Goal: Download file/media

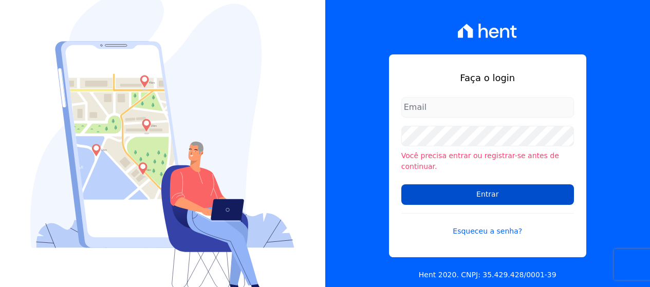
type input "[PERSON_NAME][EMAIL_ADDRESS][DOMAIN_NAME]"
click at [492, 191] on input "Entrar" at bounding box center [487, 195] width 173 height 21
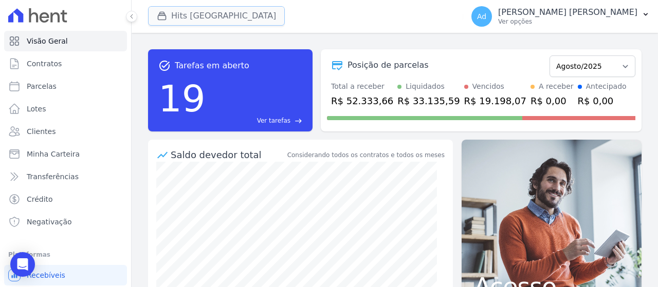
click at [224, 17] on button "Hits [GEOGRAPHIC_DATA]" at bounding box center [216, 16] width 137 height 20
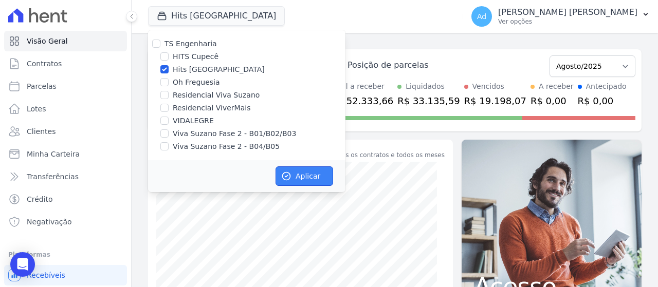
click at [310, 172] on button "Aplicar" at bounding box center [305, 177] width 58 height 20
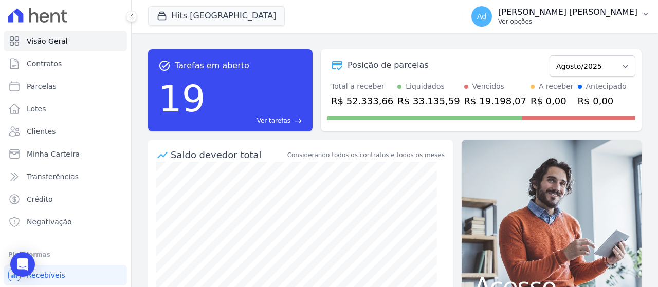
click at [579, 18] on p "Ver opções" at bounding box center [567, 21] width 139 height 8
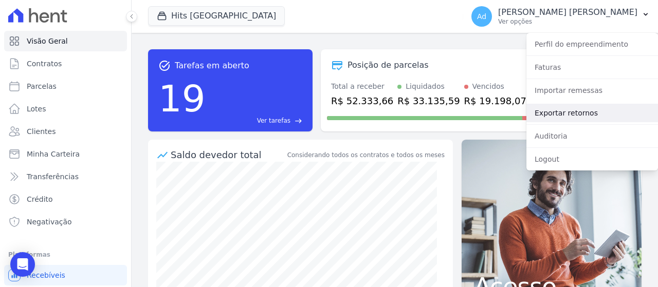
click at [569, 115] on link "Exportar retornos" at bounding box center [592, 113] width 132 height 19
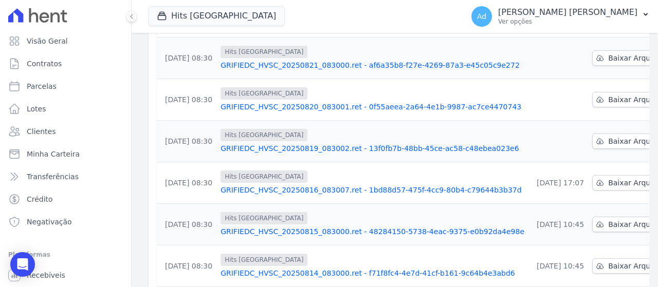
scroll to position [236, 0]
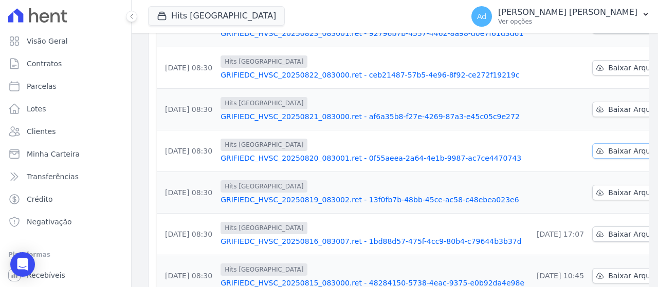
click at [608, 152] on span "Baixar Arquivo" at bounding box center [634, 151] width 53 height 10
click at [608, 195] on span "Baixar Arquivo" at bounding box center [634, 193] width 53 height 10
click at [596, 109] on icon at bounding box center [600, 109] width 8 height 8
click at [608, 69] on span "Baixar Arquivo" at bounding box center [634, 68] width 53 height 10
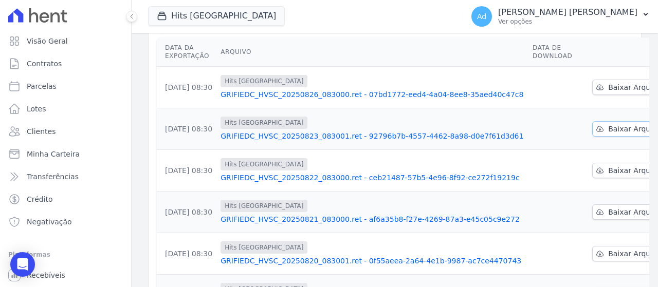
click at [608, 125] on span "Baixar Arquivo" at bounding box center [634, 129] width 53 height 10
click at [608, 85] on span "Baixar Arquivo" at bounding box center [634, 87] width 53 height 10
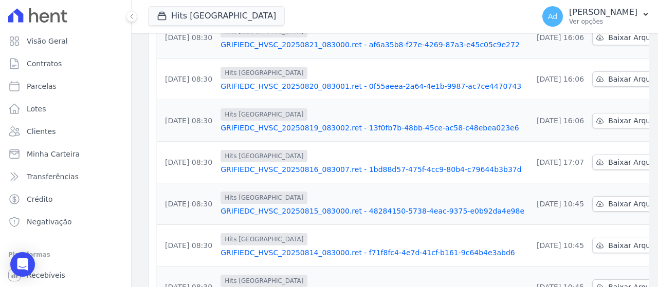
scroll to position [391, 0]
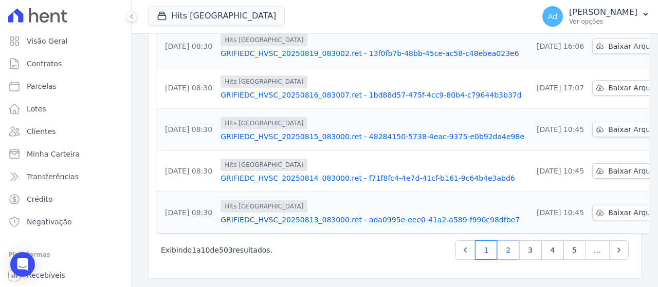
click at [503, 247] on link "2" at bounding box center [508, 251] width 22 height 20
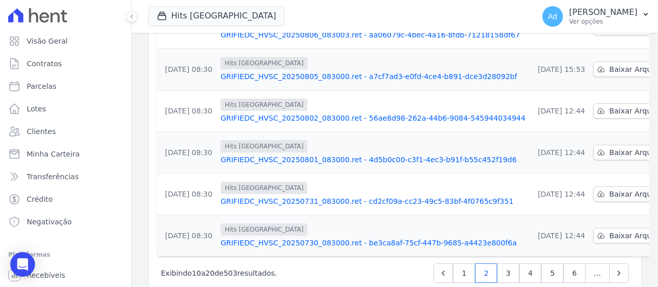
scroll to position [391, 0]
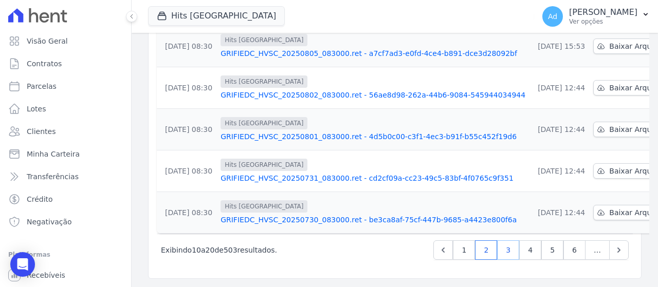
click at [504, 254] on link "3" at bounding box center [508, 251] width 22 height 20
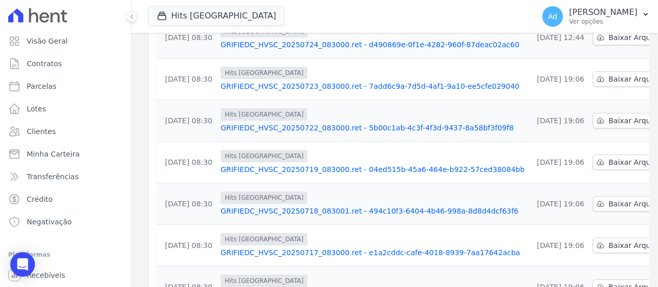
scroll to position [391, 0]
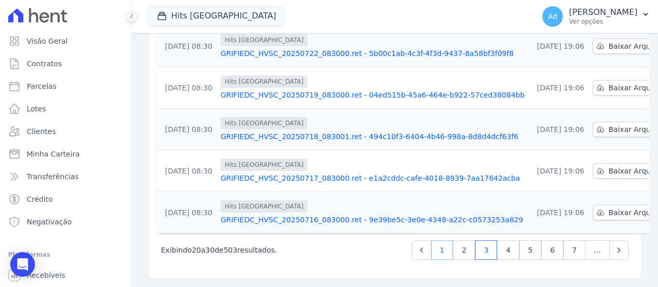
click at [435, 250] on link "1" at bounding box center [442, 251] width 22 height 20
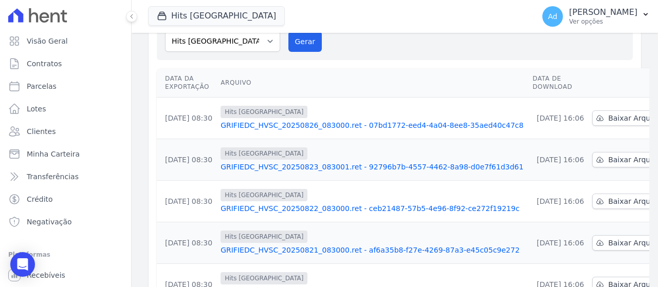
scroll to position [51, 0]
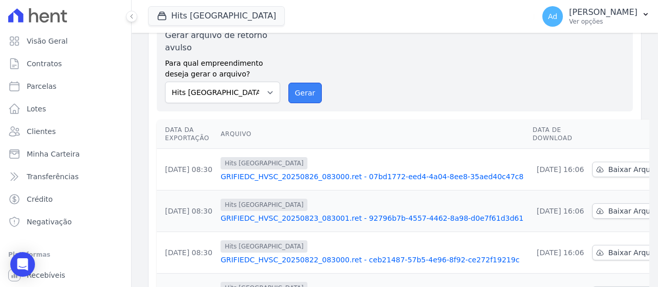
click at [309, 85] on button "Gerar" at bounding box center [305, 93] width 34 height 21
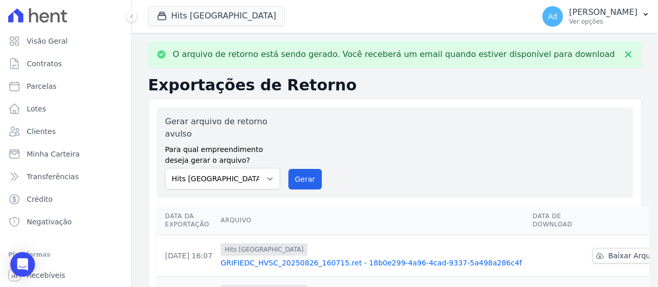
scroll to position [154, 0]
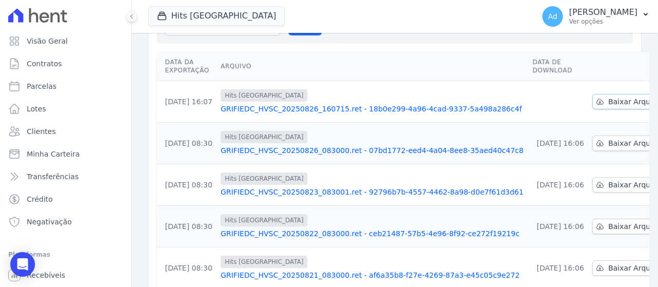
click at [608, 102] on span "Baixar Arquivo" at bounding box center [634, 102] width 53 height 10
click at [339, 56] on th "Arquivo" at bounding box center [372, 66] width 312 height 29
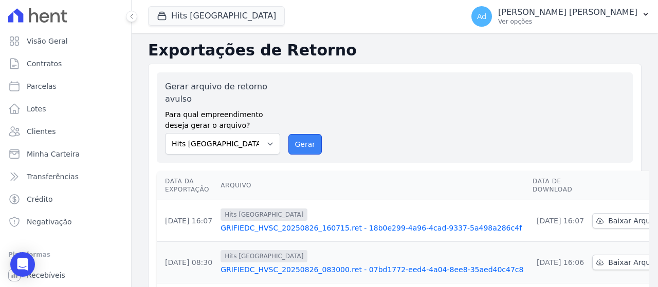
click at [305, 143] on button "Gerar" at bounding box center [305, 144] width 34 height 21
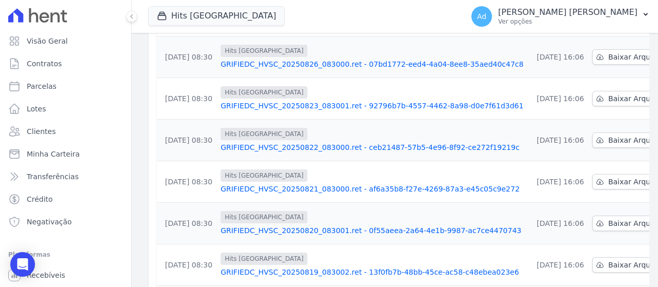
scroll to position [171, 0]
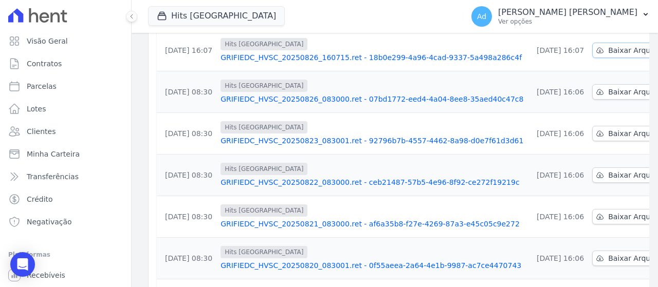
click at [608, 54] on span "Baixar Arquivo" at bounding box center [634, 50] width 53 height 10
drag, startPoint x: 566, startPoint y: 65, endPoint x: 587, endPoint y: 86, distance: 29.1
click at [566, 65] on td "[DATE] 16:07" at bounding box center [558, 51] width 60 height 42
click at [601, 98] on link "Baixar Arquivo" at bounding box center [629, 91] width 74 height 15
click at [608, 133] on span "Baixar Arquivo" at bounding box center [634, 134] width 53 height 10
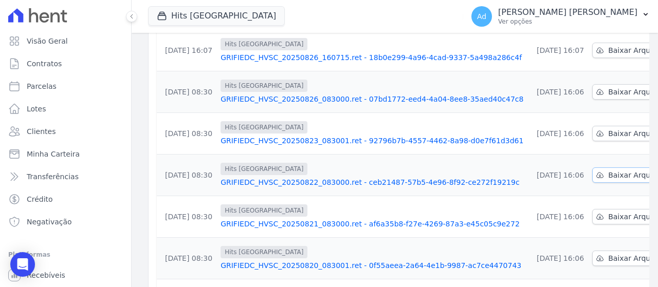
click at [608, 175] on span "Baixar Arquivo" at bounding box center [634, 175] width 53 height 10
click at [608, 219] on span "Baixar Arquivo" at bounding box center [634, 217] width 53 height 10
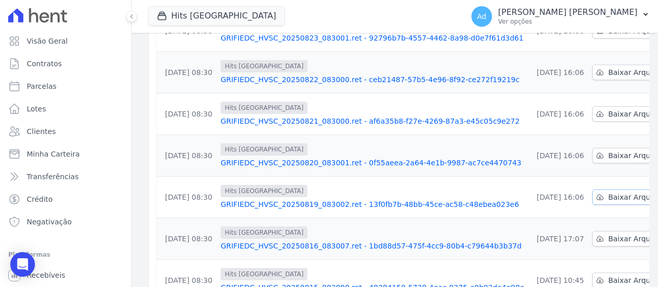
click at [608, 198] on span "Baixar Arquivo" at bounding box center [634, 197] width 53 height 10
click at [592, 156] on link "Baixar Arquivo" at bounding box center [629, 155] width 74 height 15
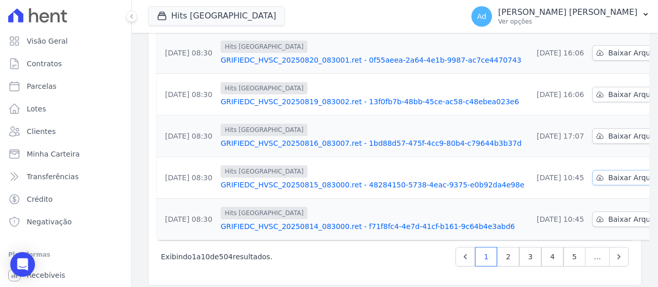
click at [608, 179] on span "Baixar Arquivo" at bounding box center [634, 178] width 53 height 10
click at [608, 219] on span "Baixar Arquivo" at bounding box center [634, 219] width 53 height 10
click at [351, 16] on div "Hits Vila Santa Catarina TS Engenharia HITS Cupecê Hits Vila Santa Catarina Oh …" at bounding box center [303, 16] width 311 height 34
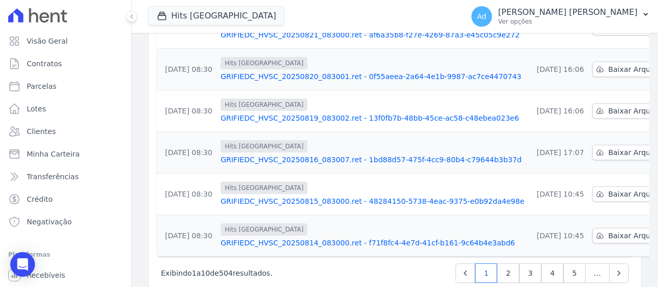
scroll to position [391, 0]
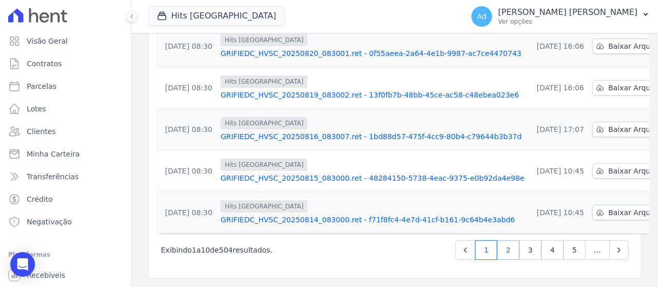
click at [499, 250] on link "2" at bounding box center [508, 251] width 22 height 20
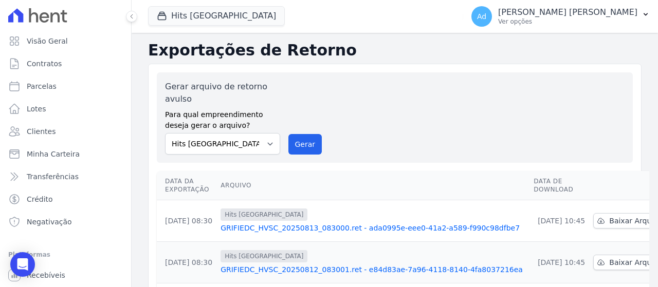
scroll to position [103, 0]
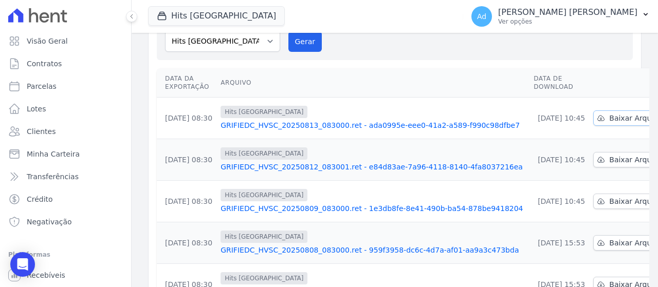
click at [596, 124] on link "Baixar Arquivo" at bounding box center [630, 118] width 74 height 15
click at [609, 161] on span "Baixar Arquivo" at bounding box center [635, 160] width 53 height 10
click at [609, 203] on span "Baixar Arquivo" at bounding box center [635, 201] width 53 height 10
click at [609, 243] on span "Baixar Arquivo" at bounding box center [635, 243] width 53 height 10
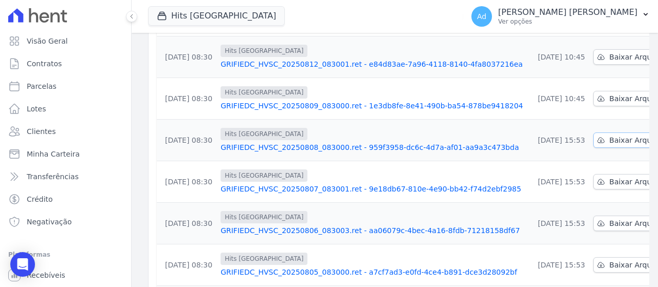
scroll to position [257, 0]
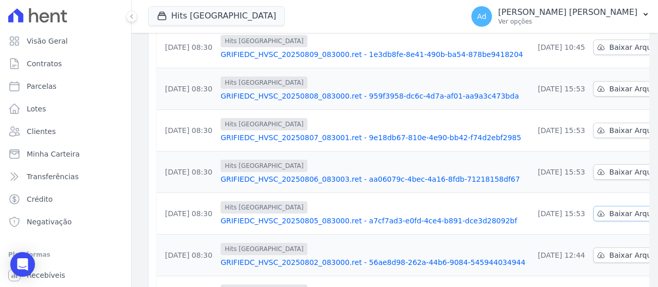
click at [609, 214] on span "Baixar Arquivo" at bounding box center [635, 214] width 53 height 10
click at [609, 171] on span "Baixar Arquivo" at bounding box center [635, 172] width 53 height 10
drag, startPoint x: 593, startPoint y: 259, endPoint x: 544, endPoint y: 244, distance: 50.7
click at [609, 259] on span "Baixar Arquivo" at bounding box center [635, 255] width 53 height 10
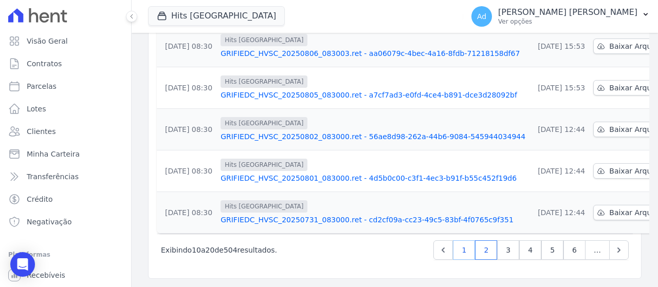
click at [463, 254] on link "1" at bounding box center [464, 251] width 22 height 20
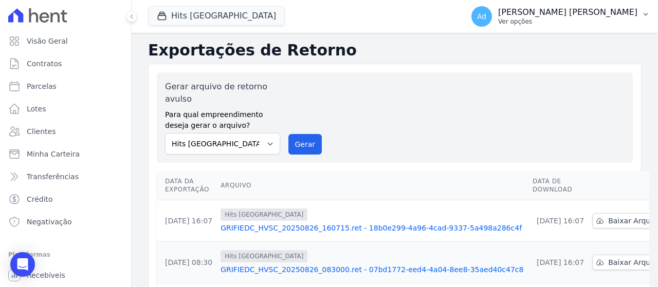
click at [621, 17] on p "[PERSON_NAME]" at bounding box center [567, 12] width 139 height 10
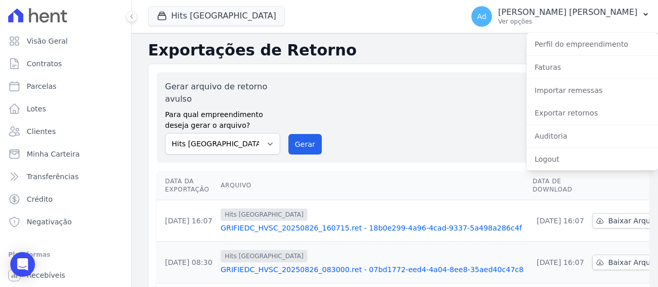
click at [450, 124] on div "Gerar arquivo de retorno avulso Para qual empreendimento deseja gerar o arquivo…" at bounding box center [395, 118] width 460 height 74
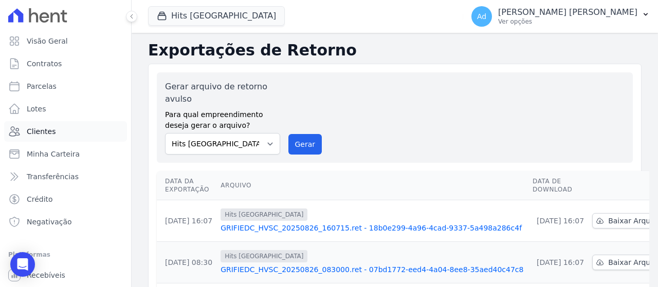
click at [54, 137] on link "Clientes" at bounding box center [65, 131] width 123 height 21
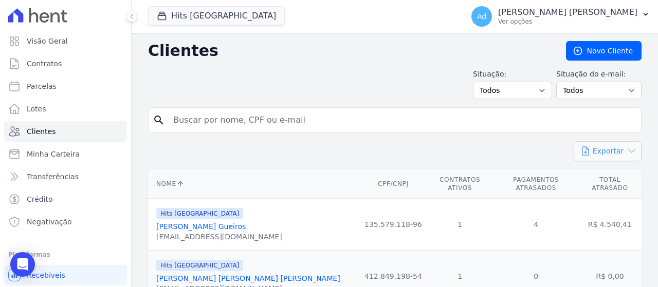
click at [603, 150] on button "Exportar" at bounding box center [608, 151] width 68 height 20
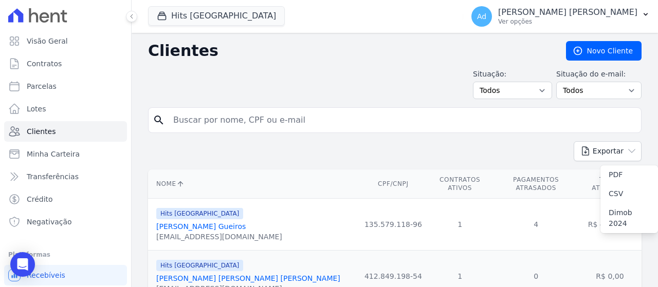
click at [421, 160] on div "Exportar PDF CSV Dimob 2024" at bounding box center [394, 155] width 493 height 28
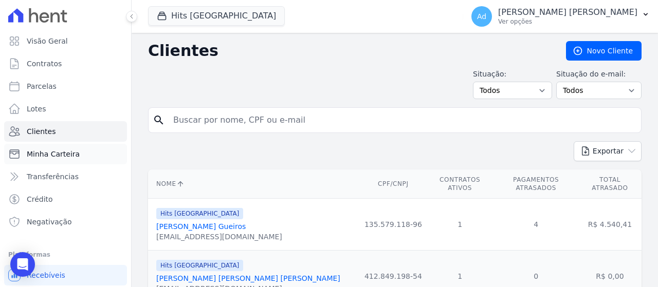
click at [71, 153] on span "Minha Carteira" at bounding box center [53, 154] width 53 height 10
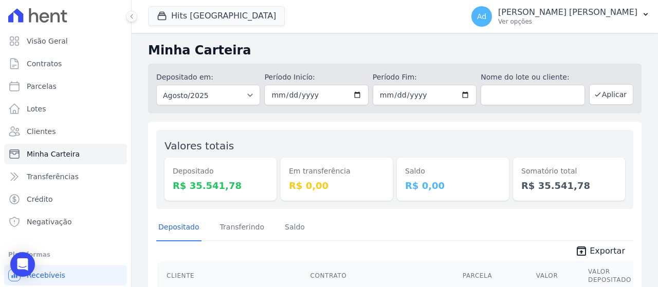
scroll to position [103, 0]
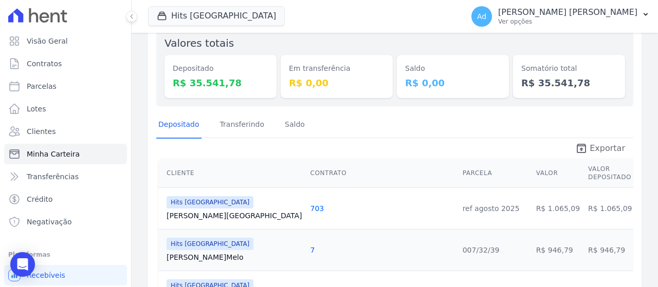
click at [590, 148] on span "Exportar" at bounding box center [607, 148] width 35 height 12
click at [331, 122] on div "Depositado Transferindo Saldo" at bounding box center [394, 125] width 477 height 25
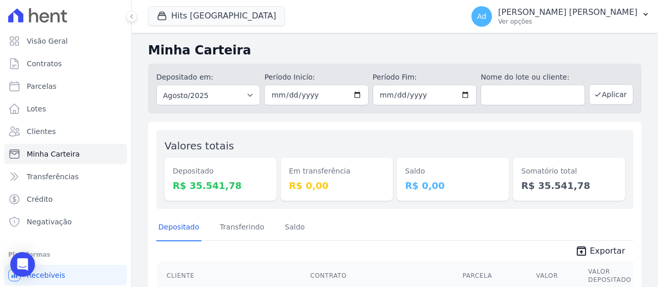
scroll to position [154, 0]
